Goal: Transaction & Acquisition: Download file/media

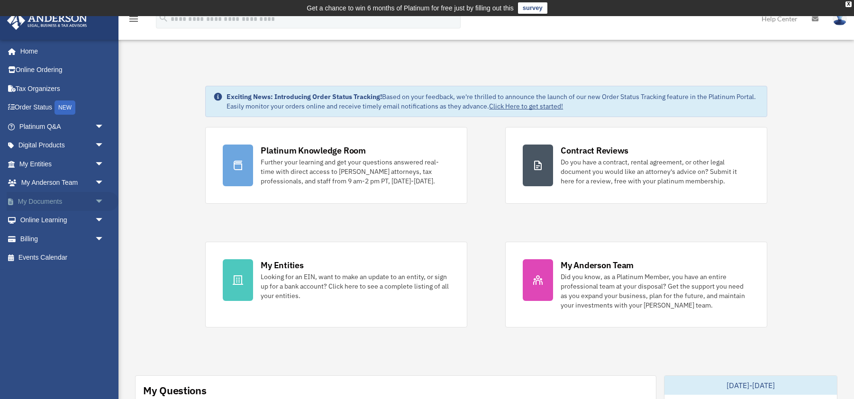
click at [81, 202] on link "My Documents arrow_drop_down" at bounding box center [63, 201] width 112 height 19
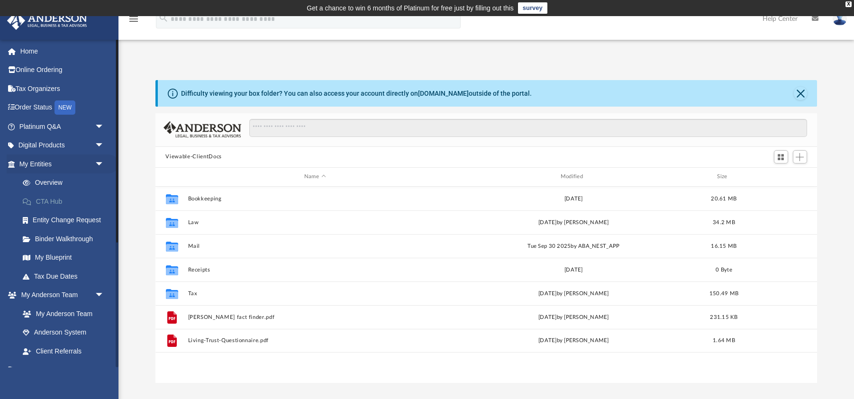
scroll to position [216, 662]
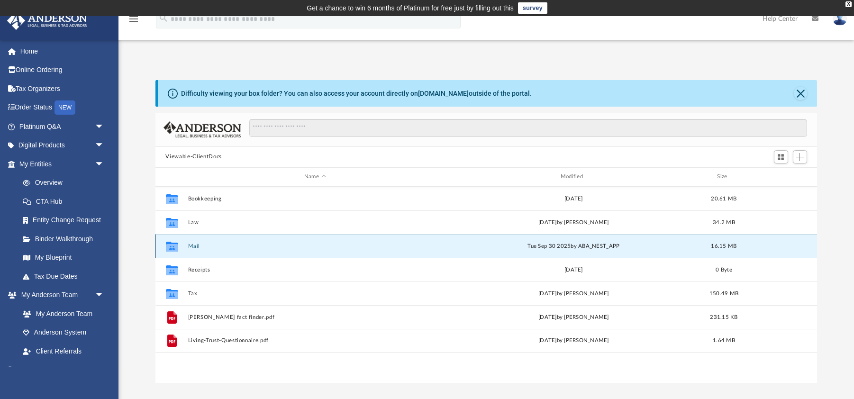
click at [192, 247] on button "Mail" at bounding box center [315, 246] width 254 height 6
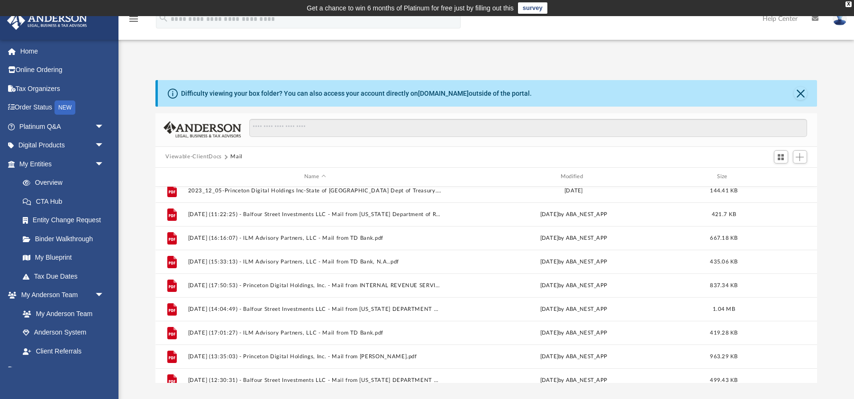
scroll to position [0, 0]
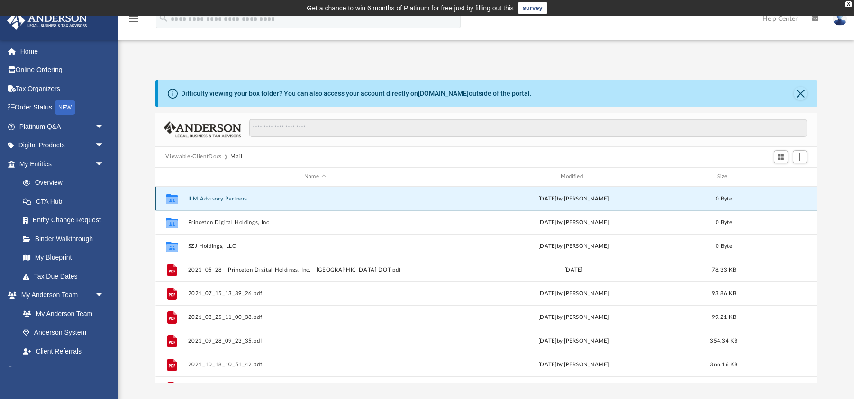
click at [217, 199] on button "ILM Advisory Partners" at bounding box center [315, 199] width 254 height 6
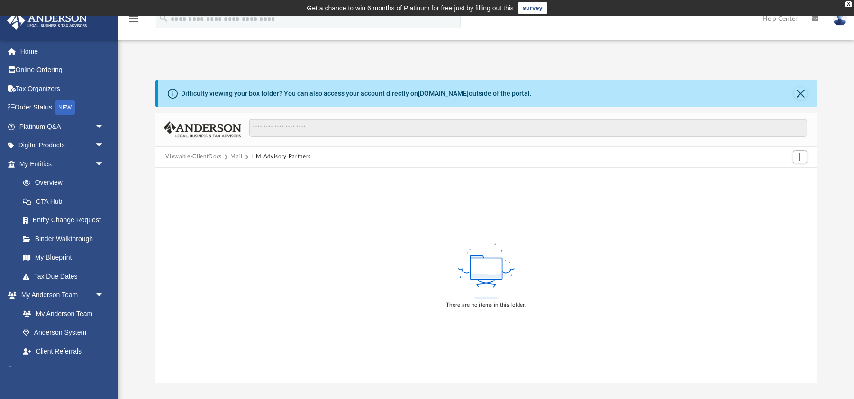
click at [237, 158] on button "Mail" at bounding box center [236, 157] width 12 height 9
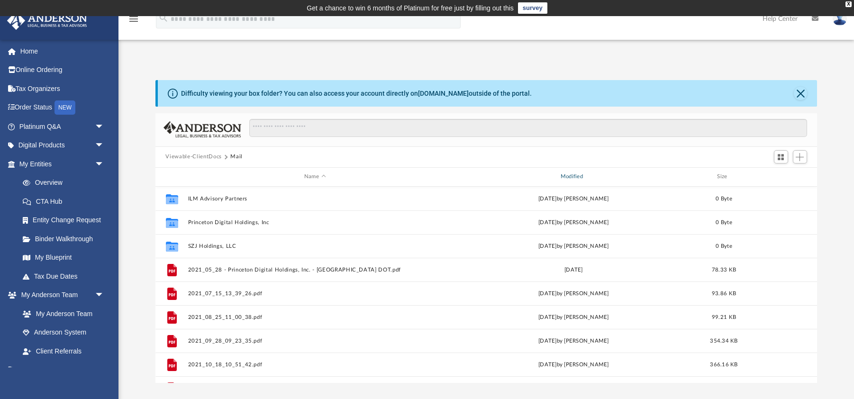
click at [571, 177] on div "Modified" at bounding box center [573, 176] width 254 height 9
click at [586, 176] on span "Modified" at bounding box center [586, 177] width 4 height 4
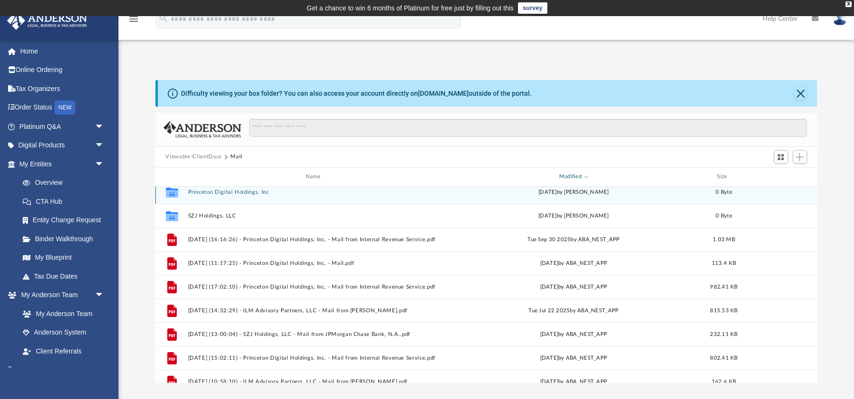
scroll to position [32, 0]
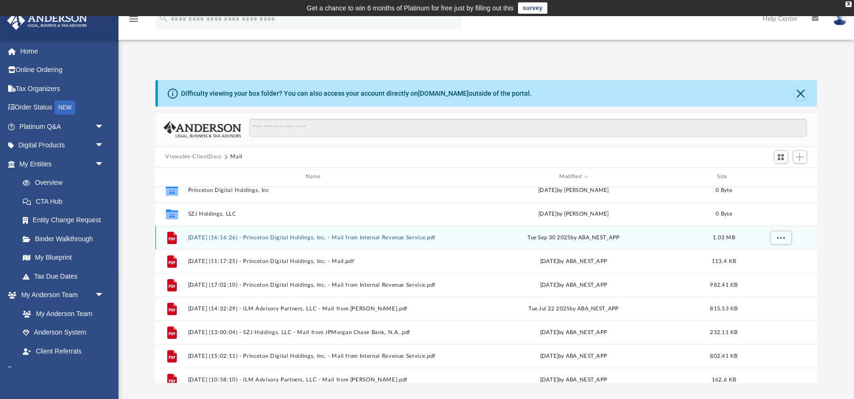
click at [318, 240] on button "2025.09.30 (16:16:26) - Princeton Digital Holdings, Inc. - Mail from Internal R…" at bounding box center [315, 237] width 254 height 6
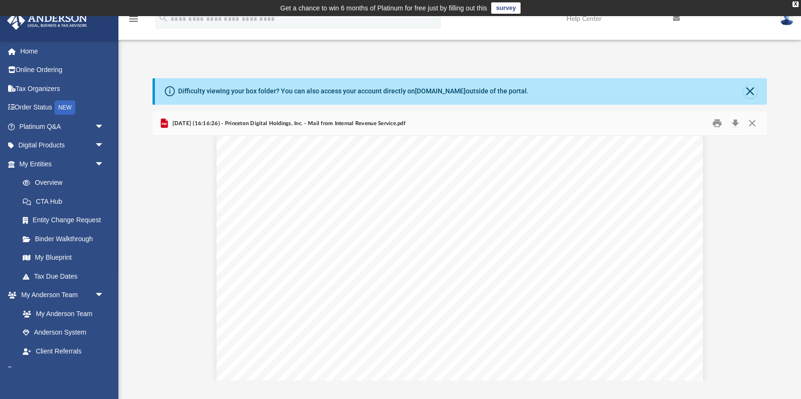
scroll to position [0, 0]
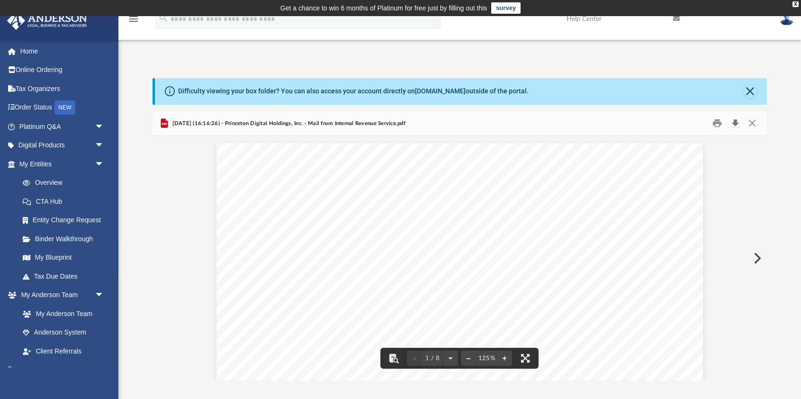
click at [735, 125] on button "Download" at bounding box center [735, 123] width 17 height 15
